Goal: Check status: Check status

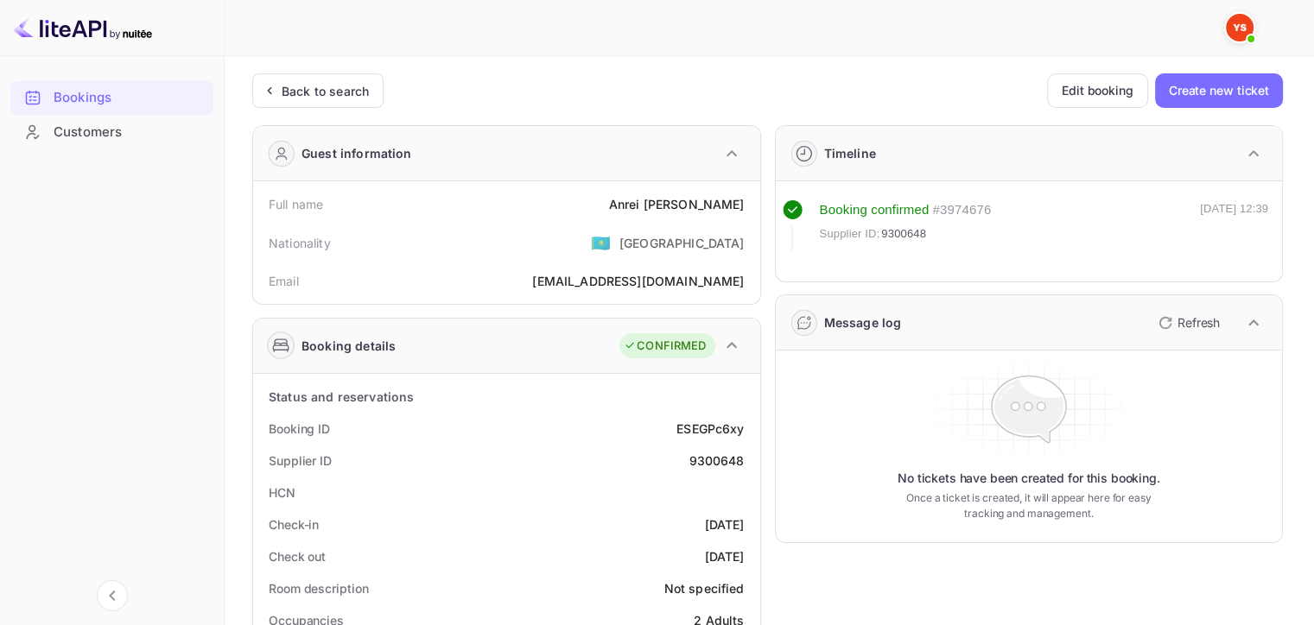
click at [339, 93] on div "Back to search" at bounding box center [325, 91] width 87 height 18
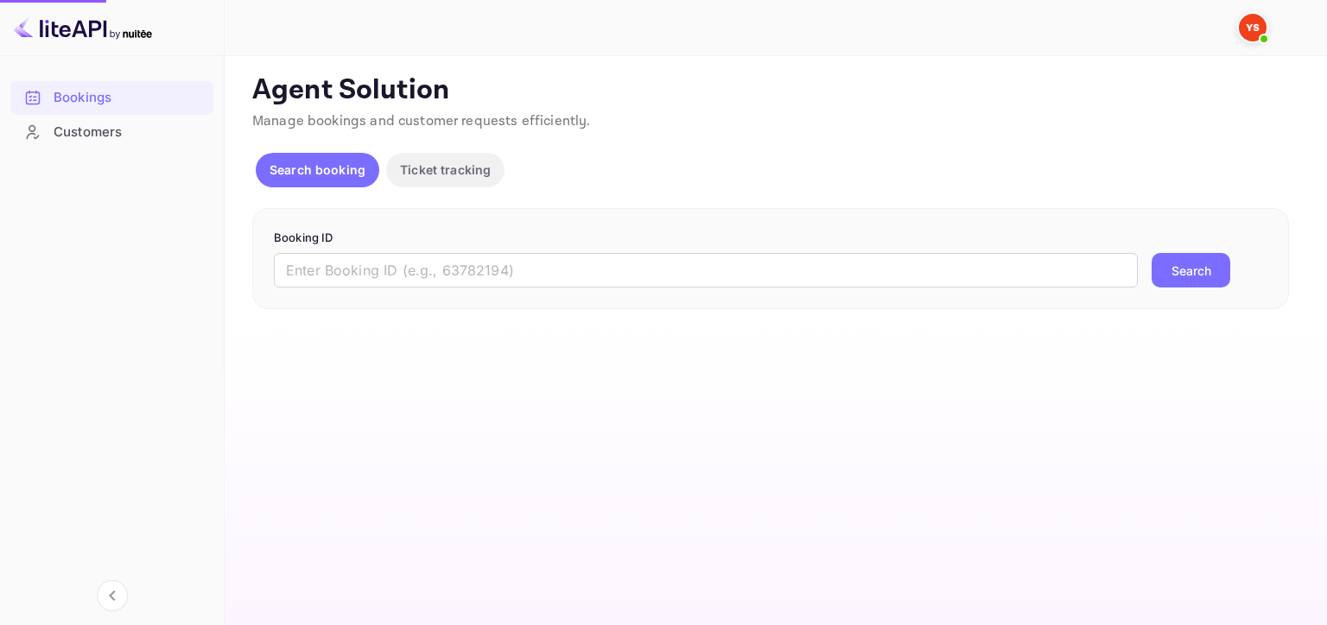
click at [467, 273] on input "text" at bounding box center [706, 270] width 864 height 35
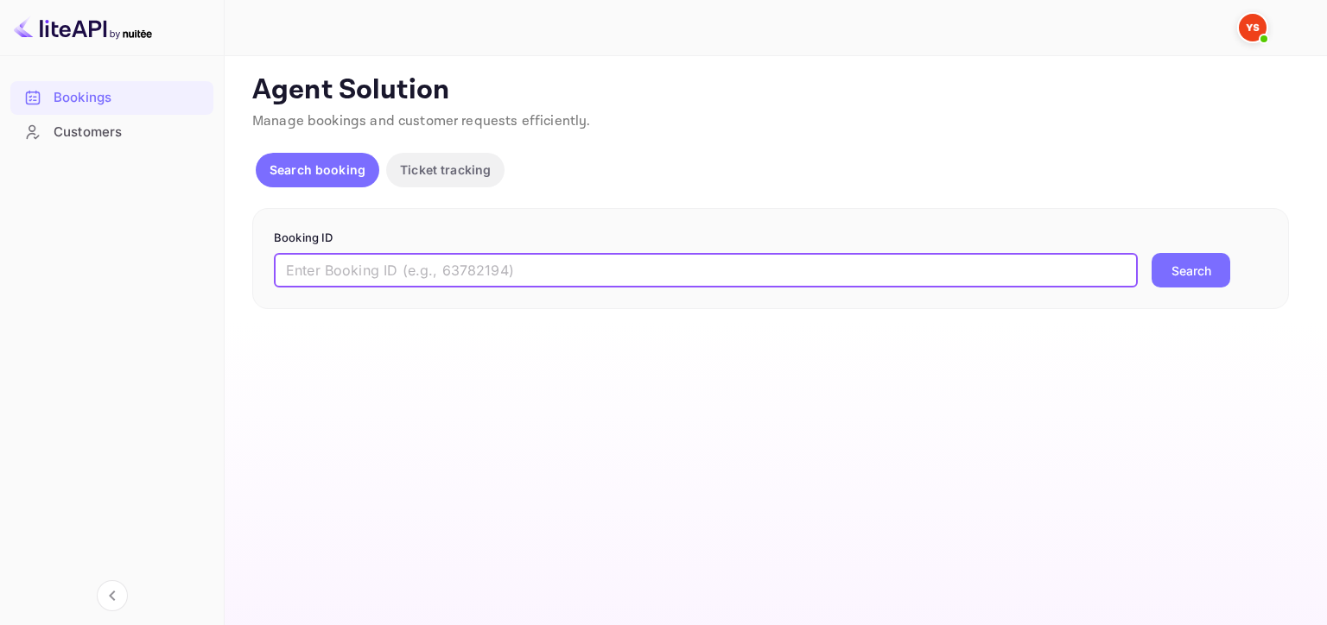
paste input "9212527"
type input "9212527"
click at [1194, 260] on button "Search" at bounding box center [1191, 270] width 79 height 35
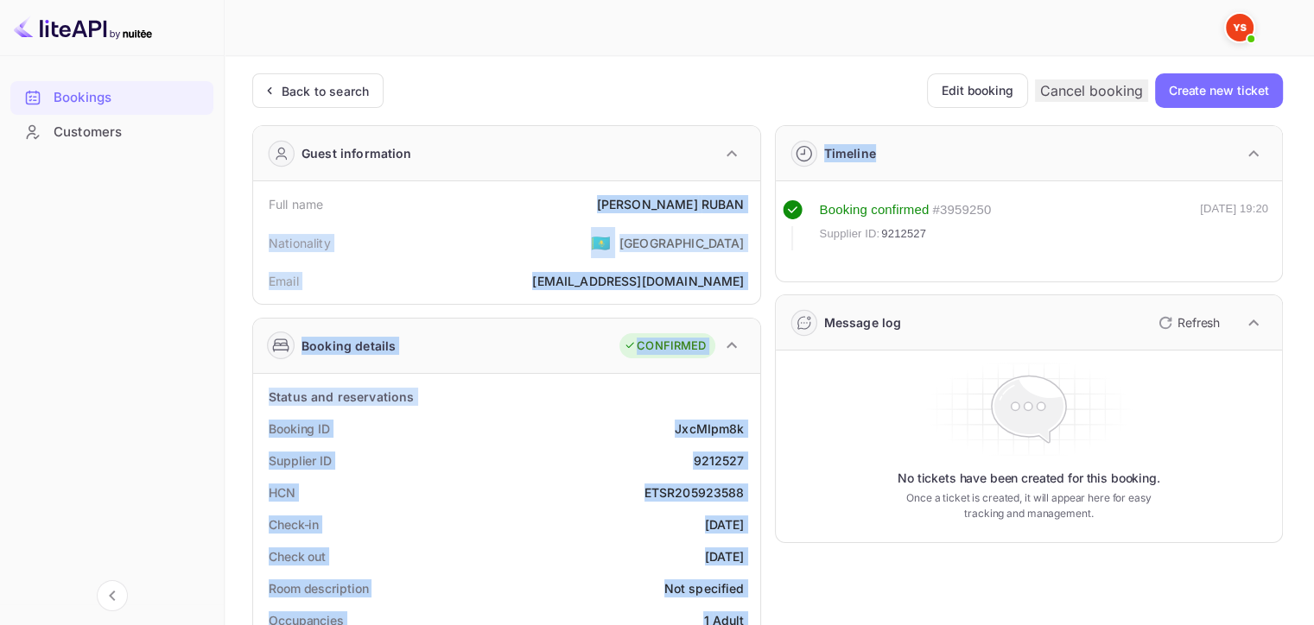
drag, startPoint x: 646, startPoint y: 201, endPoint x: 757, endPoint y: 203, distance: 110.6
click at [759, 201] on div "Full name [PERSON_NAME] Nationality 🇰🇿 [DEMOGRAPHIC_DATA] Email [EMAIL_ADDRESS]…" at bounding box center [506, 242] width 507 height 123
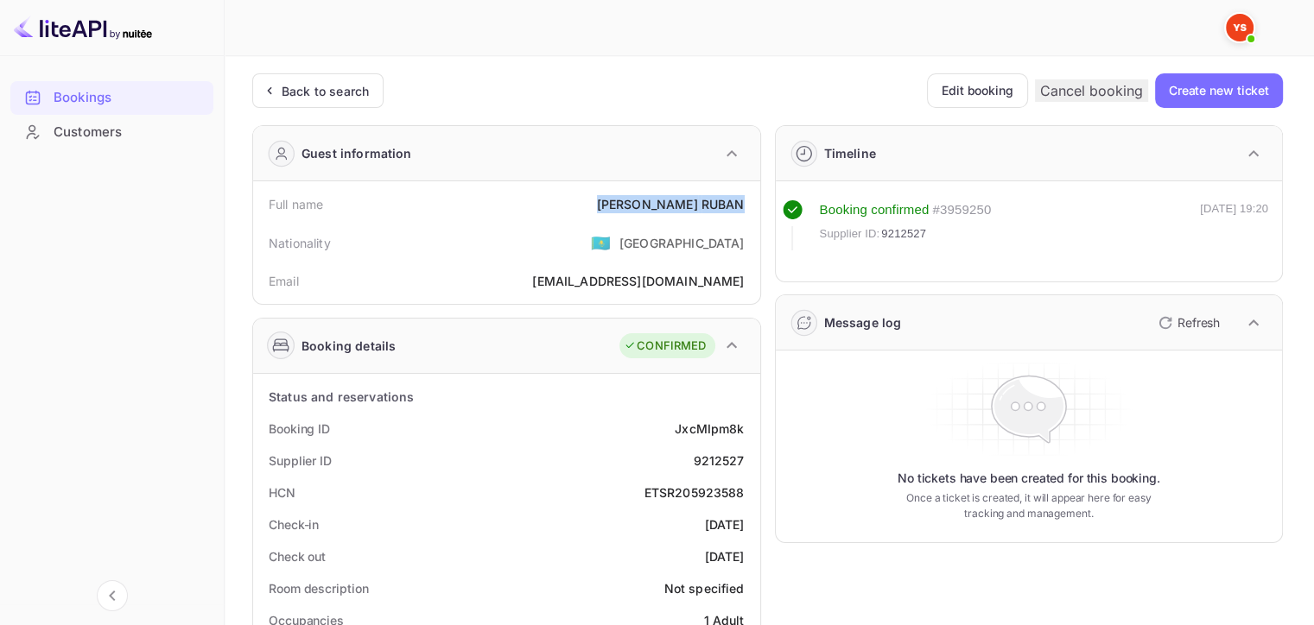
copy div "[PERSON_NAME]"
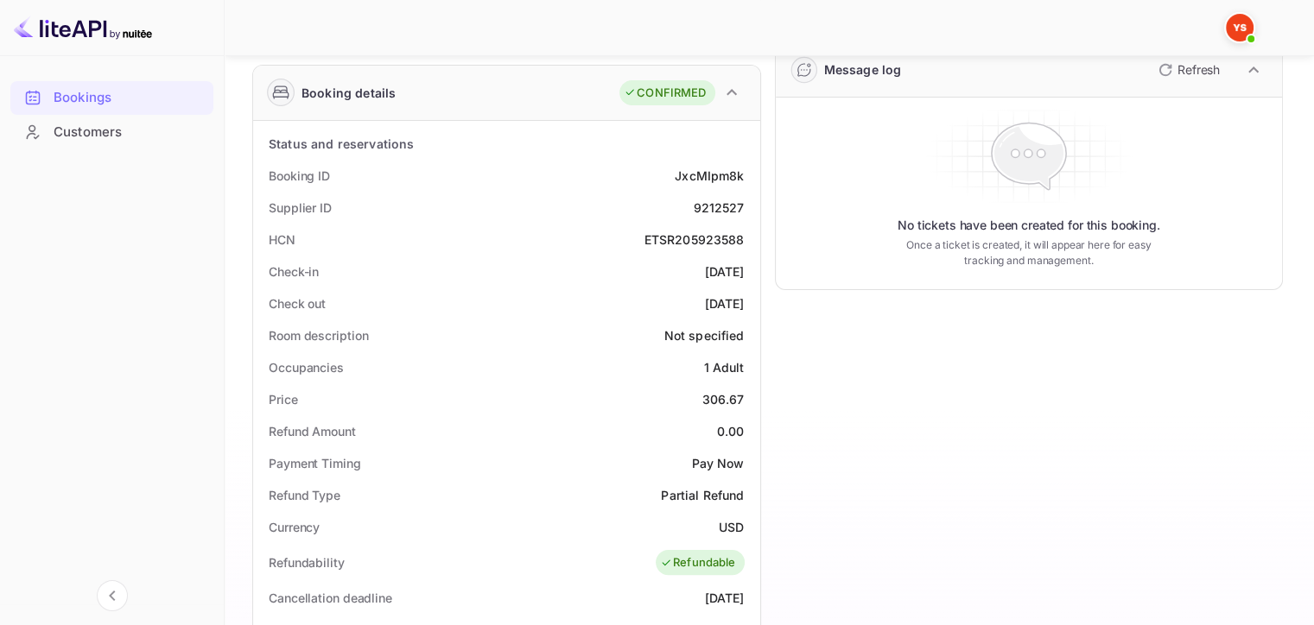
scroll to position [346, 0]
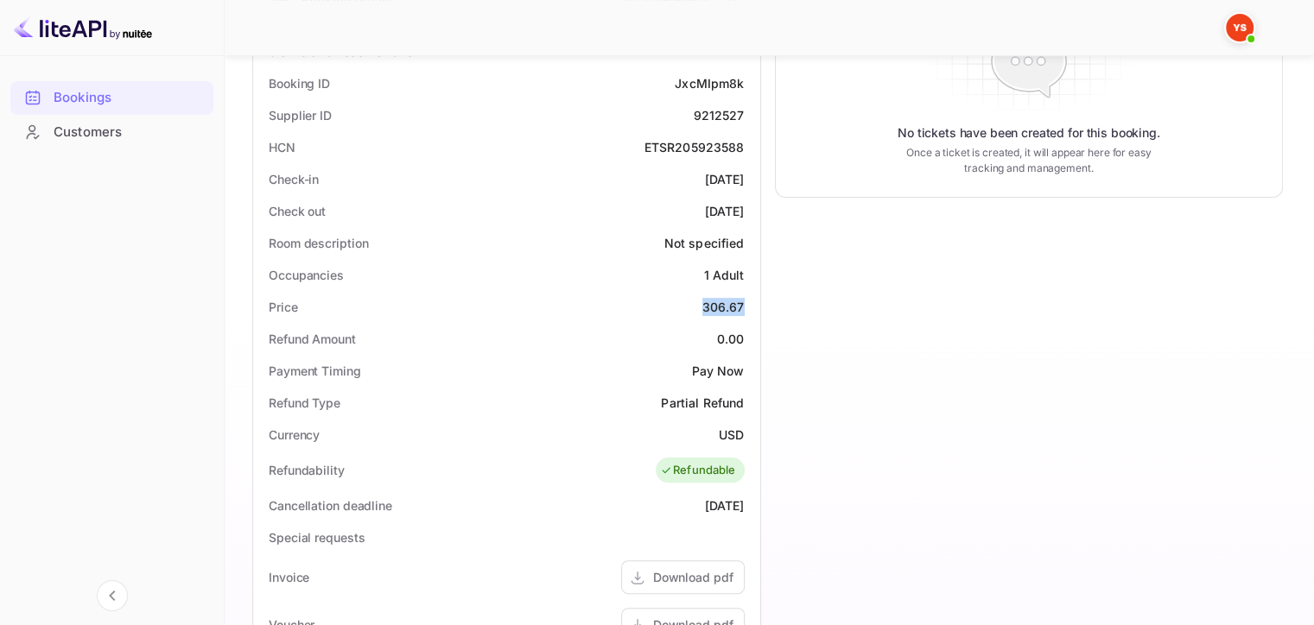
drag, startPoint x: 699, startPoint y: 308, endPoint x: 747, endPoint y: 310, distance: 48.5
click at [749, 310] on div "Price 306.67" at bounding box center [506, 307] width 493 height 32
copy div "306.67"
